Goal: Transaction & Acquisition: Book appointment/travel/reservation

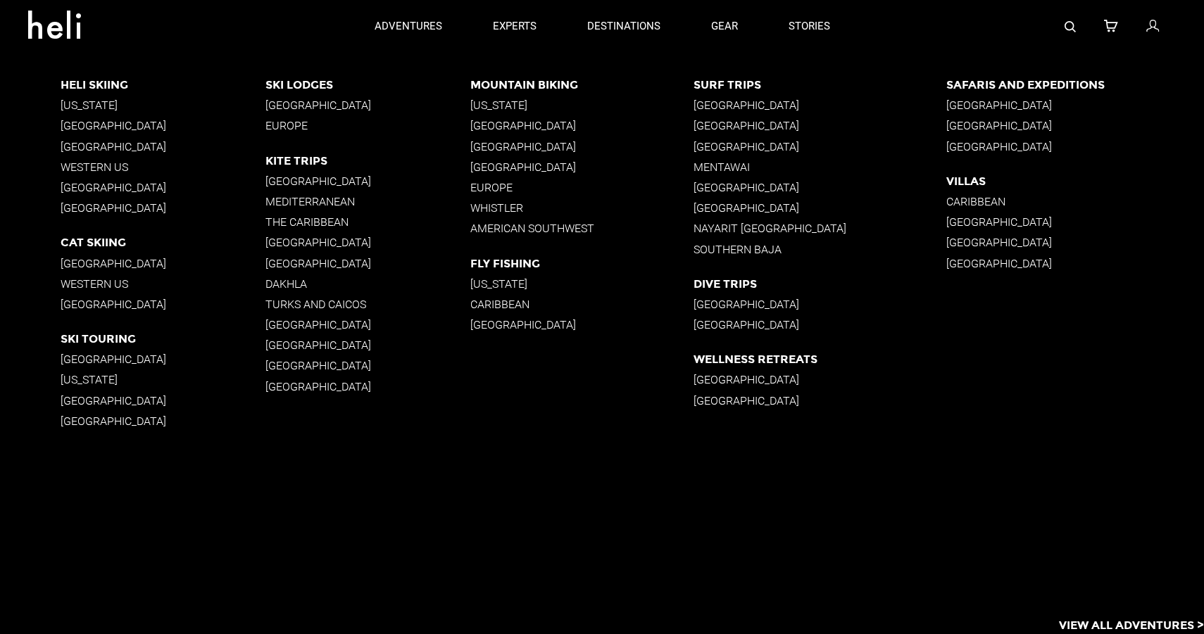
click at [734, 146] on p "[GEOGRAPHIC_DATA]" at bounding box center [819, 146] width 252 height 13
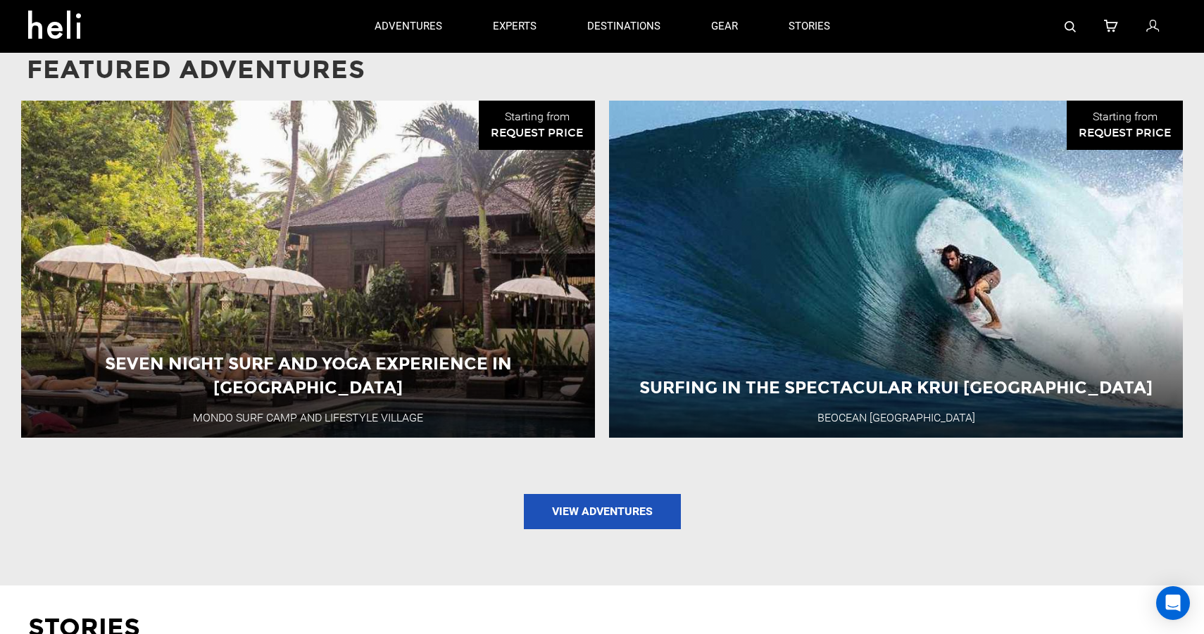
scroll to position [1304, 0]
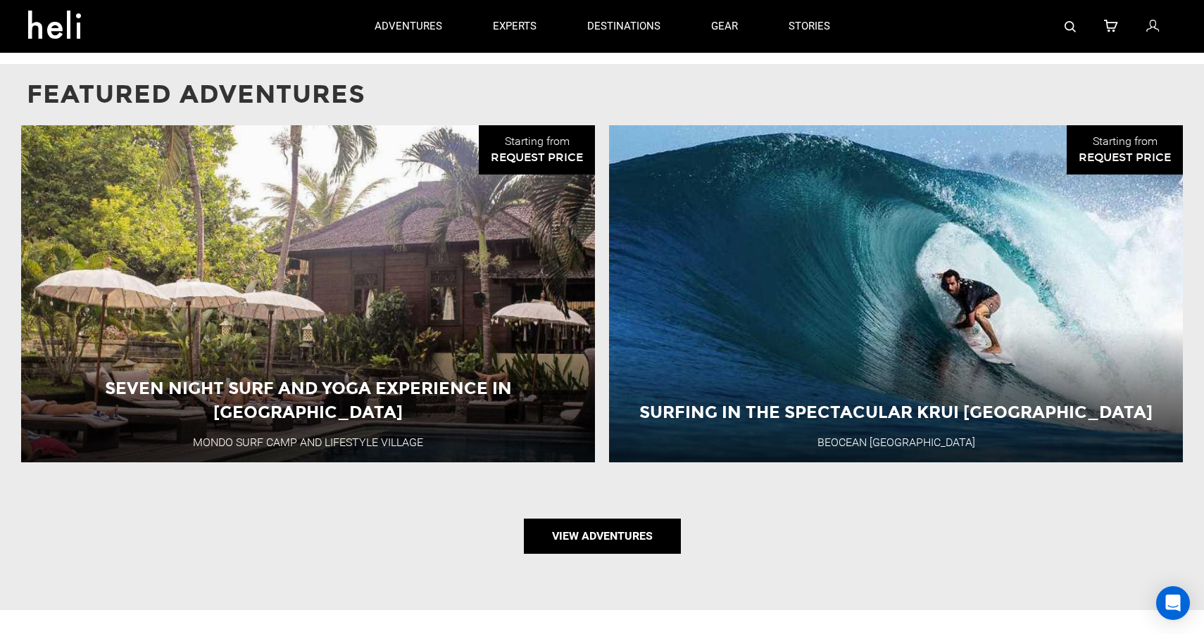
click at [645, 519] on link "View Adventures" at bounding box center [602, 536] width 157 height 35
type input "Surf"
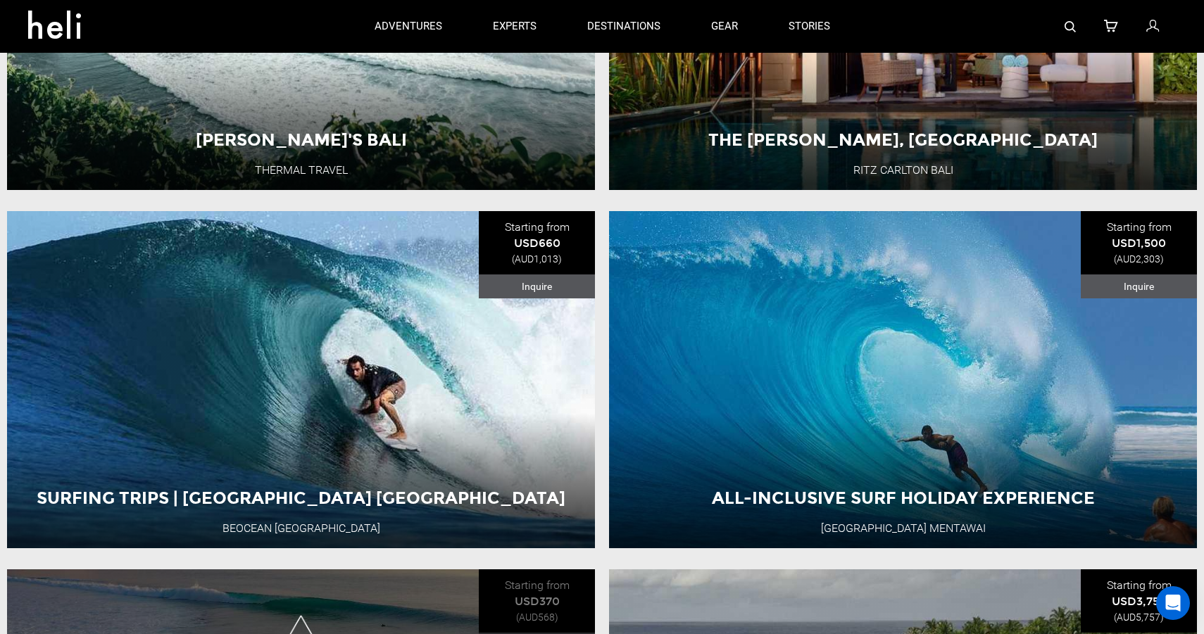
scroll to position [379, 0]
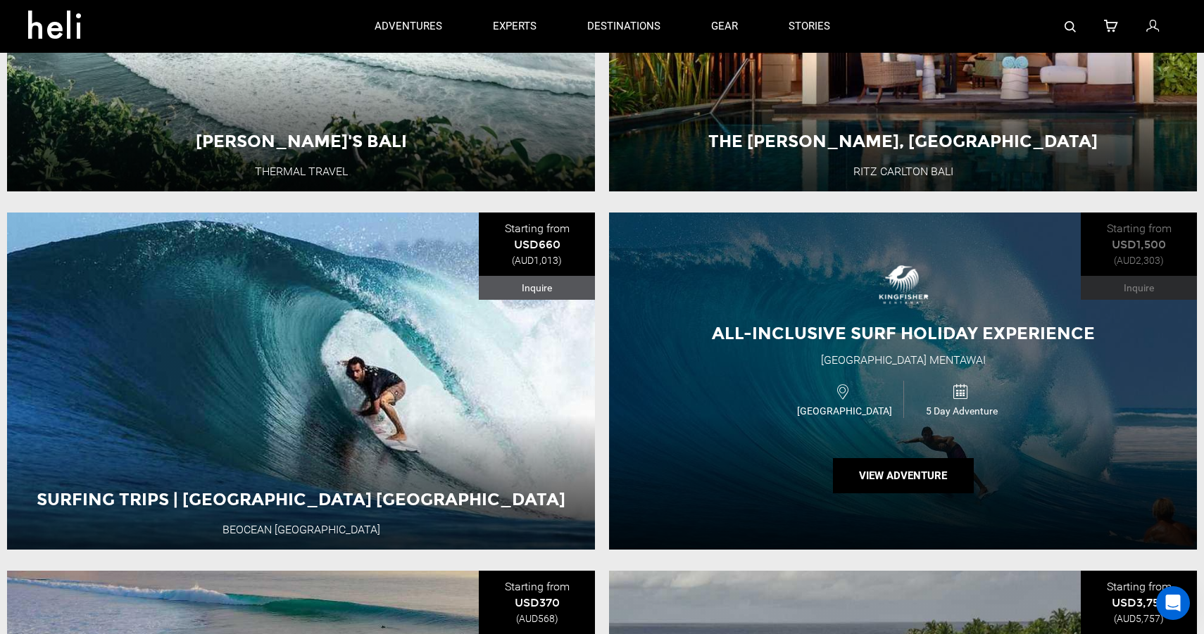
click at [684, 387] on div "All-inclusive Surf Holiday Experience [GEOGRAPHIC_DATA] [GEOGRAPHIC_DATA] [GEOG…" at bounding box center [903, 381] width 588 height 337
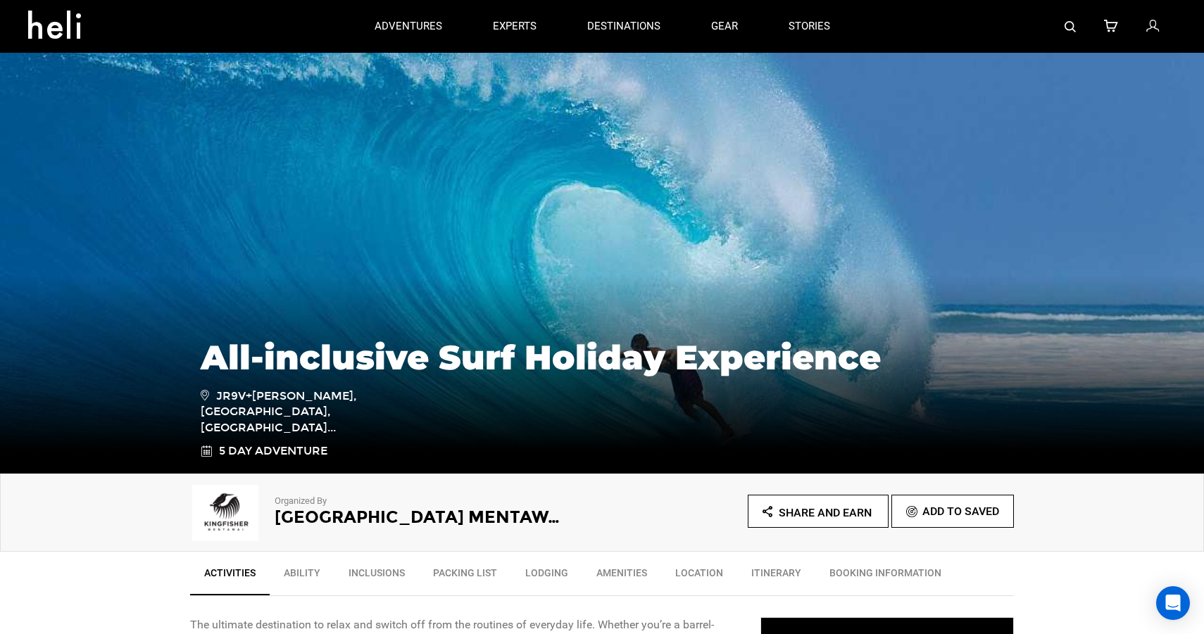
type input "Surf"
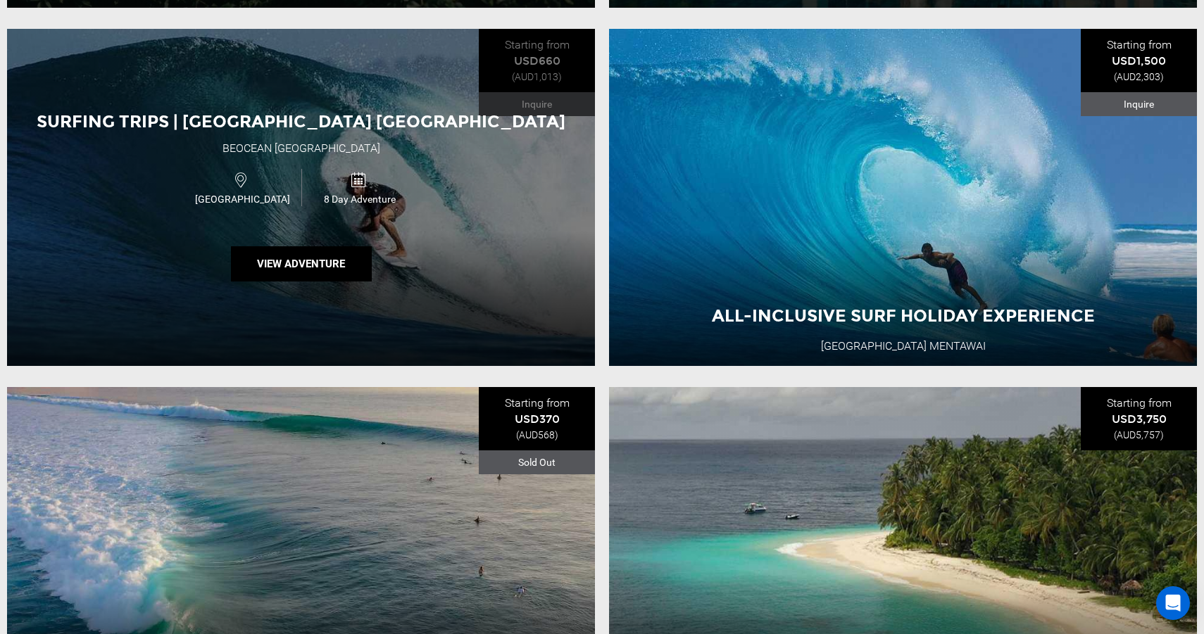
scroll to position [572, 0]
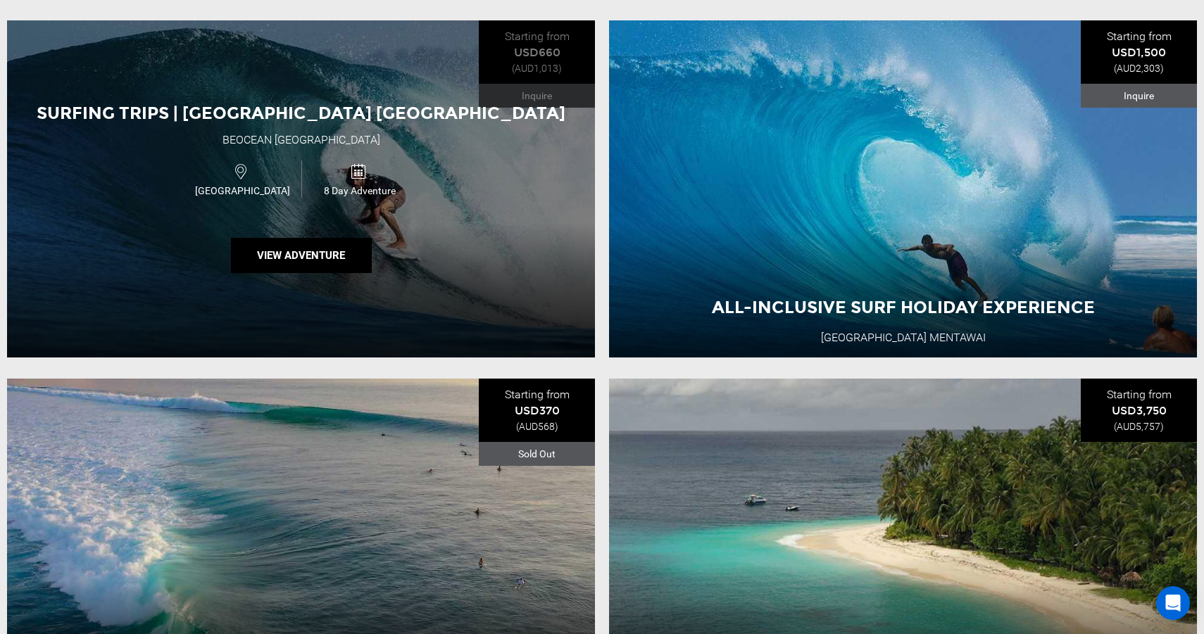
click at [175, 194] on div "Indonesia 8 Day Adventure" at bounding box center [301, 179] width 353 height 47
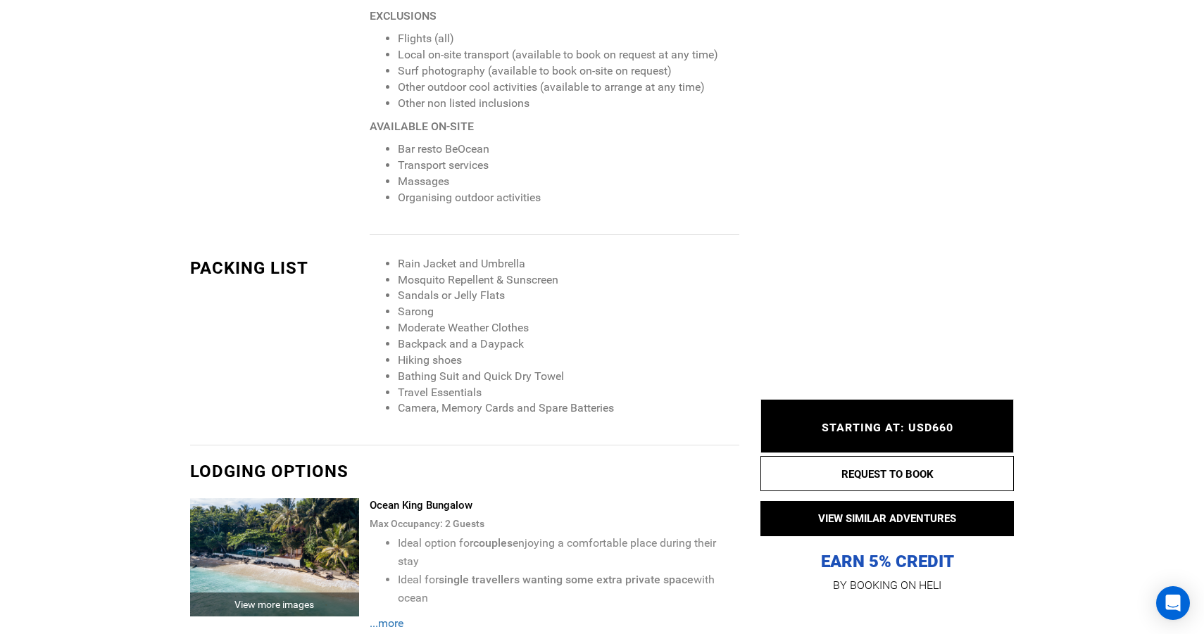
scroll to position [2344, 0]
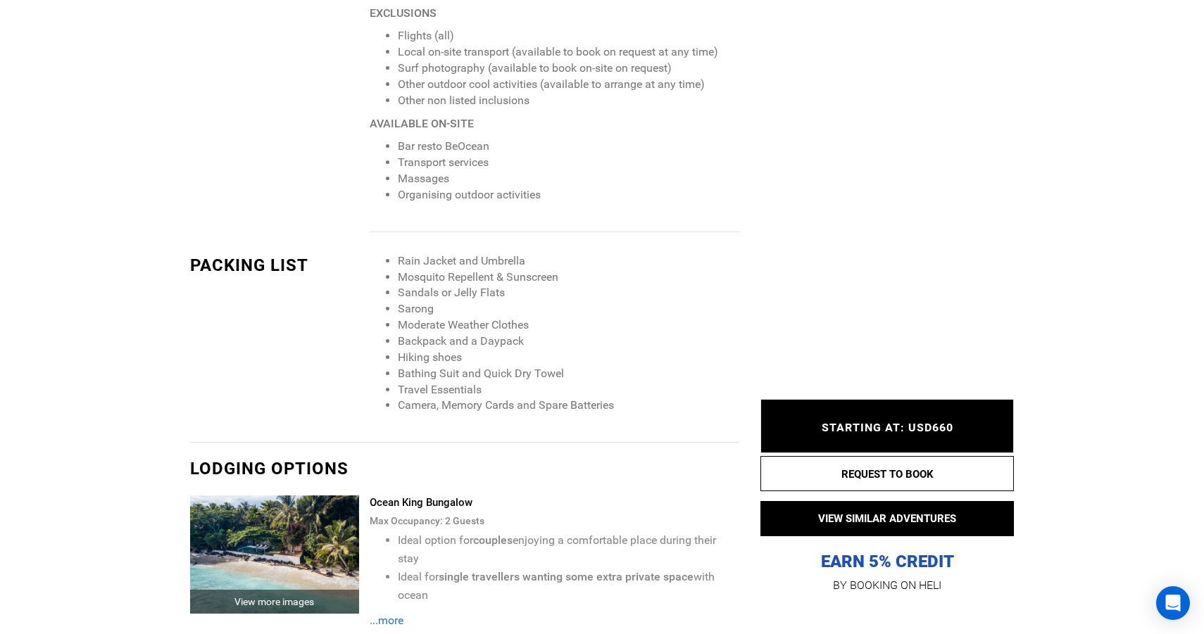
click at [289, 533] on img at bounding box center [274, 554] width 169 height 118
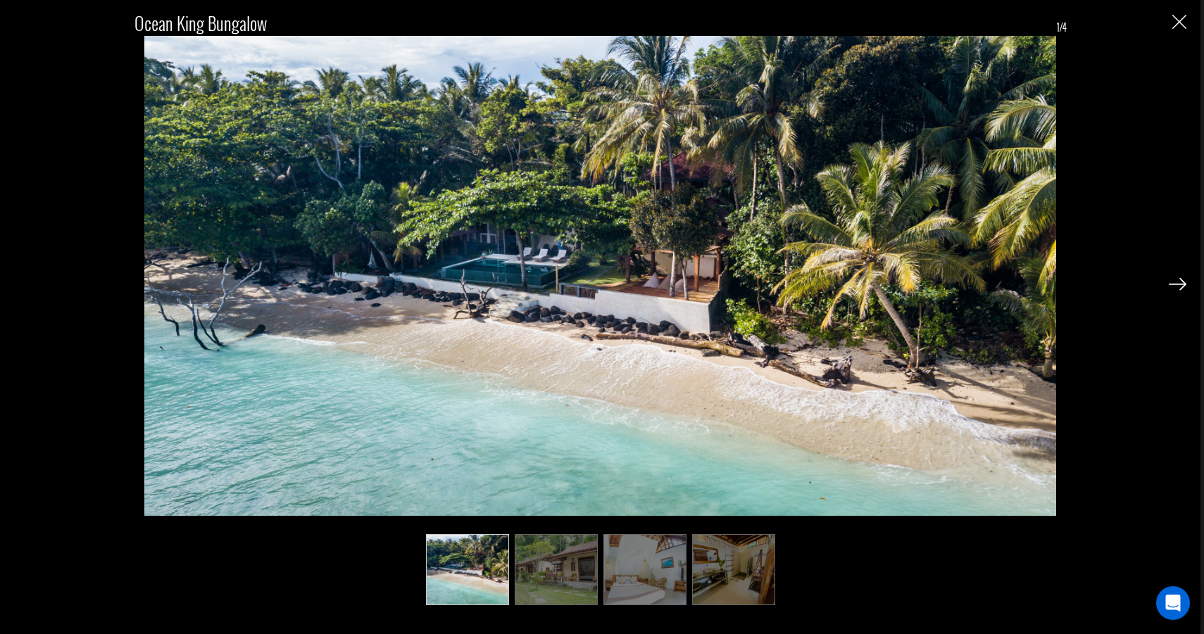
click at [1183, 291] on div at bounding box center [1177, 283] width 18 height 24
click at [585, 583] on img at bounding box center [555, 570] width 83 height 72
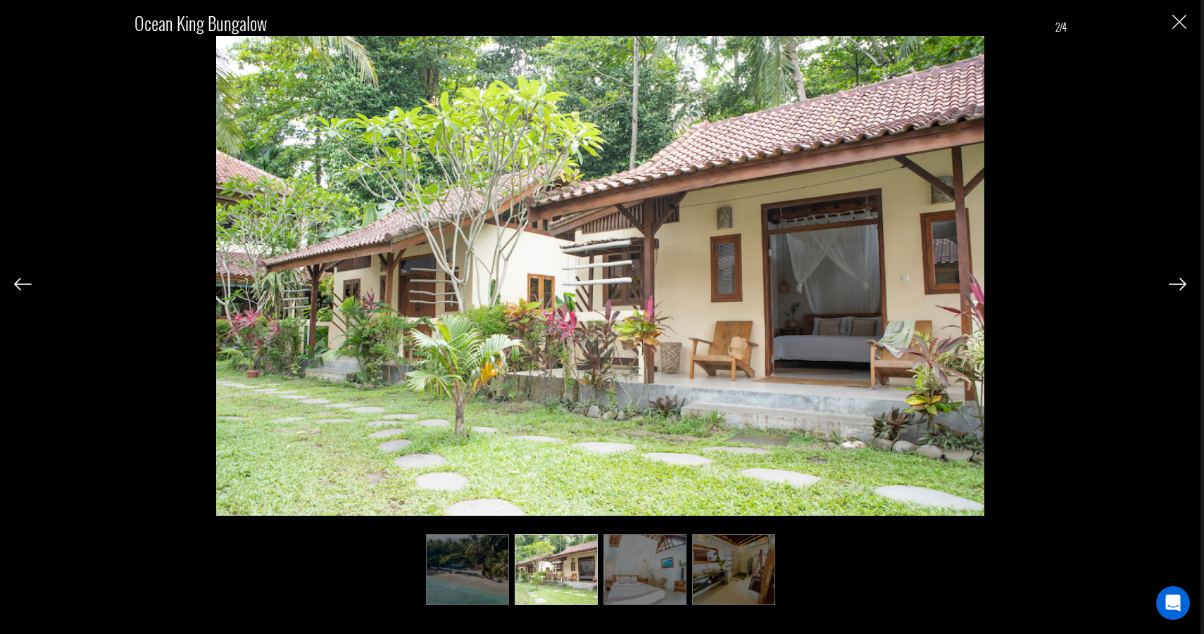
click at [644, 584] on img at bounding box center [644, 570] width 83 height 72
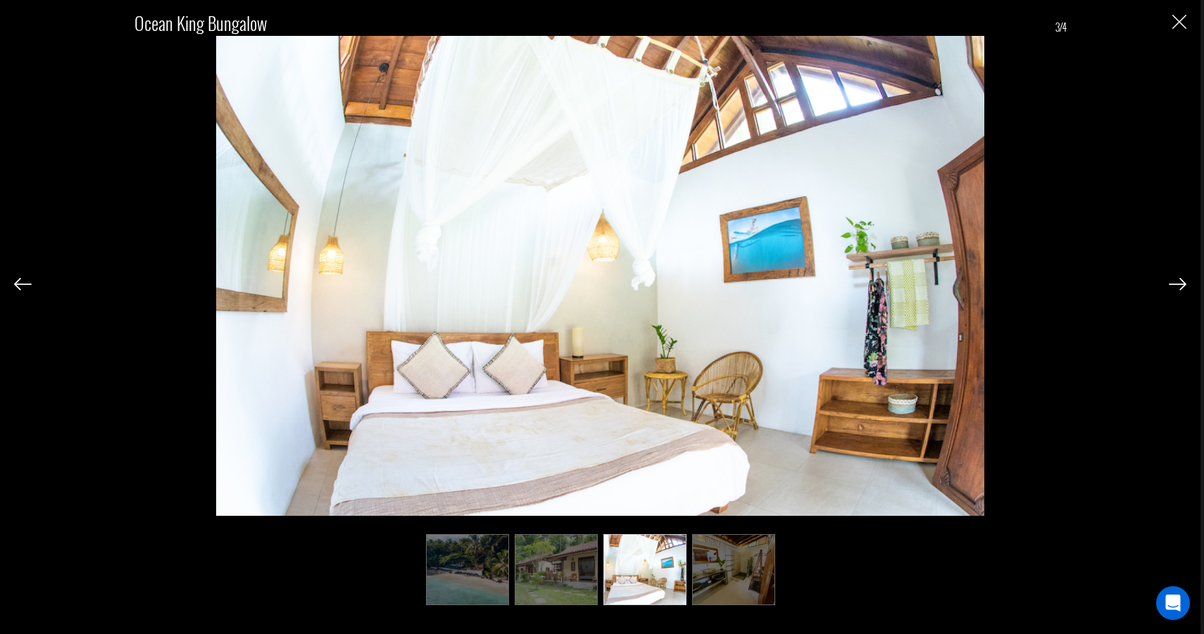
click at [712, 588] on img at bounding box center [733, 570] width 83 height 72
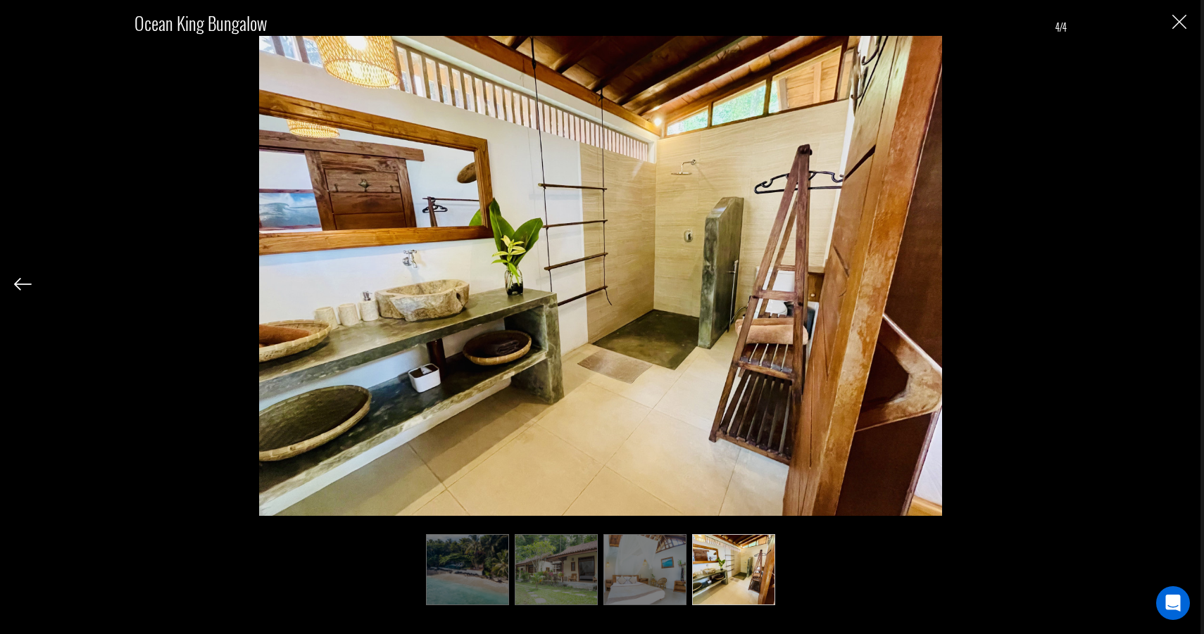
click at [448, 573] on img at bounding box center [467, 570] width 83 height 72
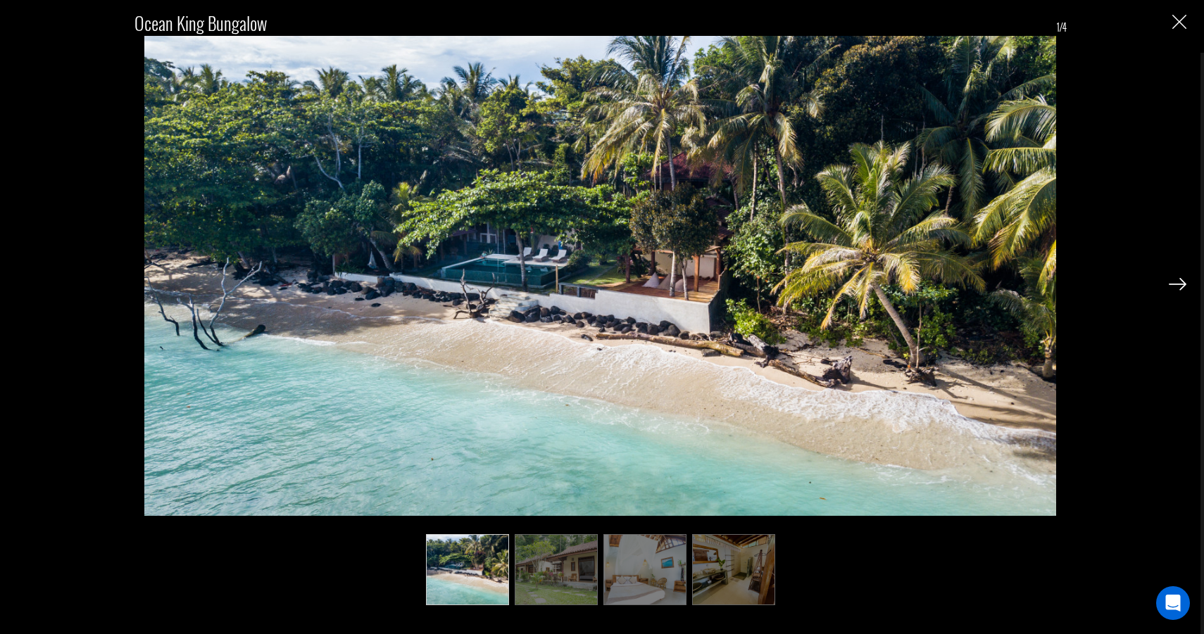
scroll to position [1679, 0]
type input "Surf"
